Goal: Transaction & Acquisition: Purchase product/service

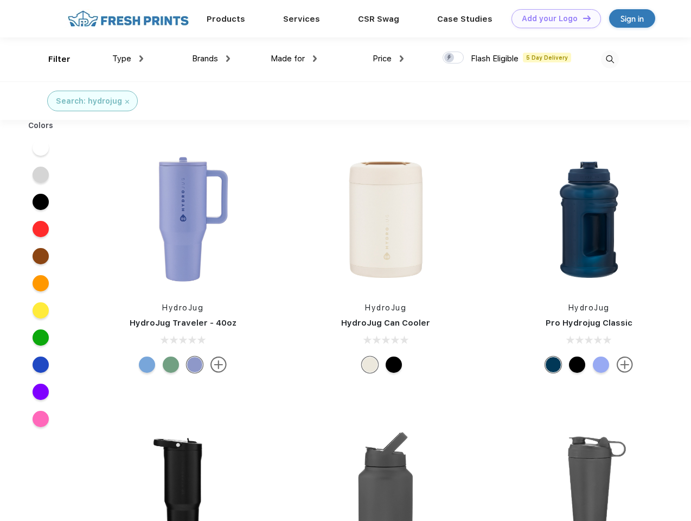
scroll to position [1, 0]
click at [552, 18] on link "Add your Logo Design Tool" at bounding box center [557, 18] width 90 height 19
click at [0, 0] on div "Design Tool" at bounding box center [0, 0] width 0 height 0
click at [582, 18] on link "Add your Logo Design Tool" at bounding box center [557, 18] width 90 height 19
click at [52, 59] on div "Filter" at bounding box center [59, 59] width 22 height 12
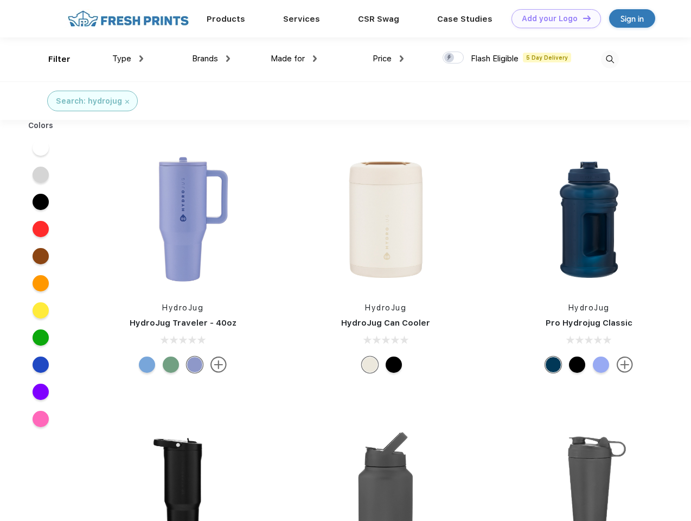
click at [128, 59] on span "Type" at bounding box center [121, 59] width 19 height 10
click at [211, 59] on span "Brands" at bounding box center [205, 59] width 26 height 10
click at [294, 59] on span "Made for" at bounding box center [288, 59] width 34 height 10
click at [388, 59] on span "Price" at bounding box center [382, 59] width 19 height 10
click at [453, 58] on div at bounding box center [453, 58] width 21 height 12
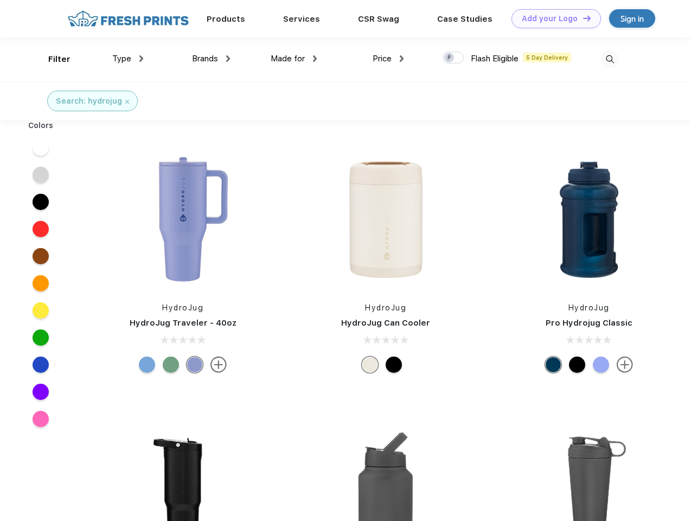
click at [450, 58] on input "checkbox" at bounding box center [446, 54] width 7 height 7
click at [610, 59] on img at bounding box center [610, 59] width 18 height 18
